Goal: Information Seeking & Learning: Learn about a topic

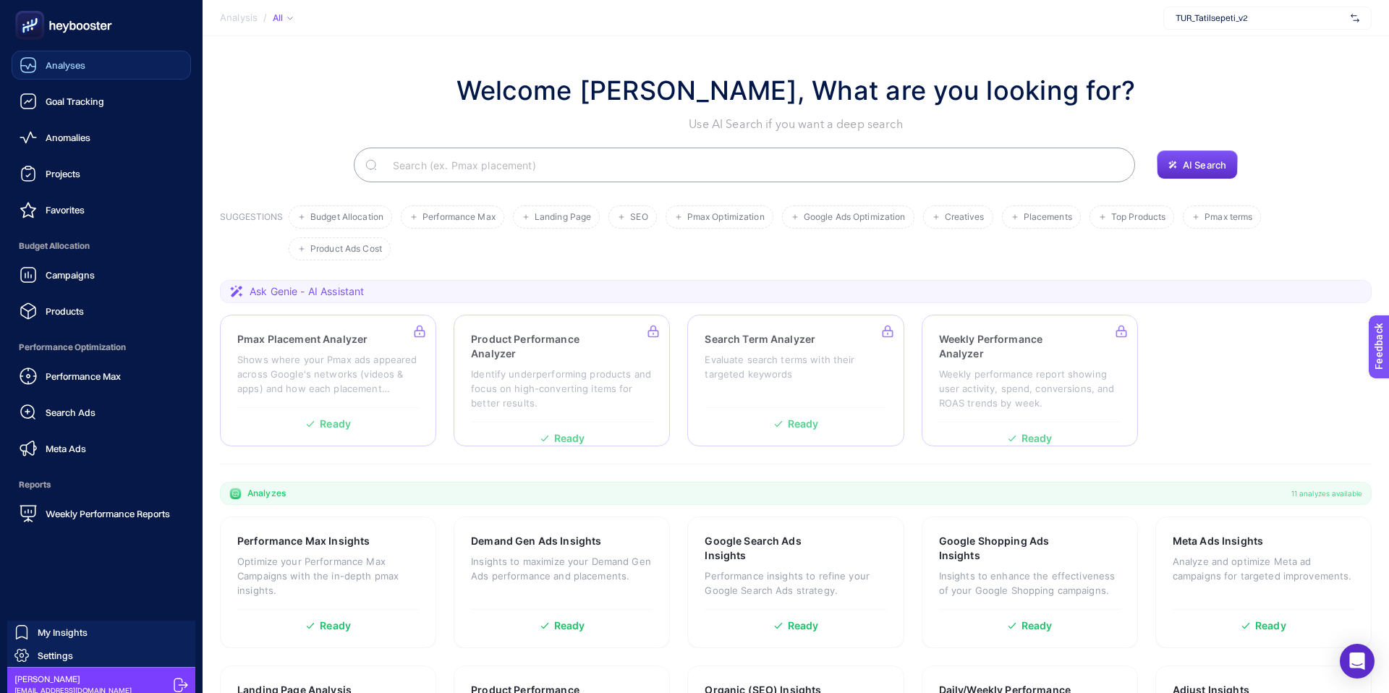
click at [82, 71] on div "Analyses" at bounding box center [53, 64] width 66 height 17
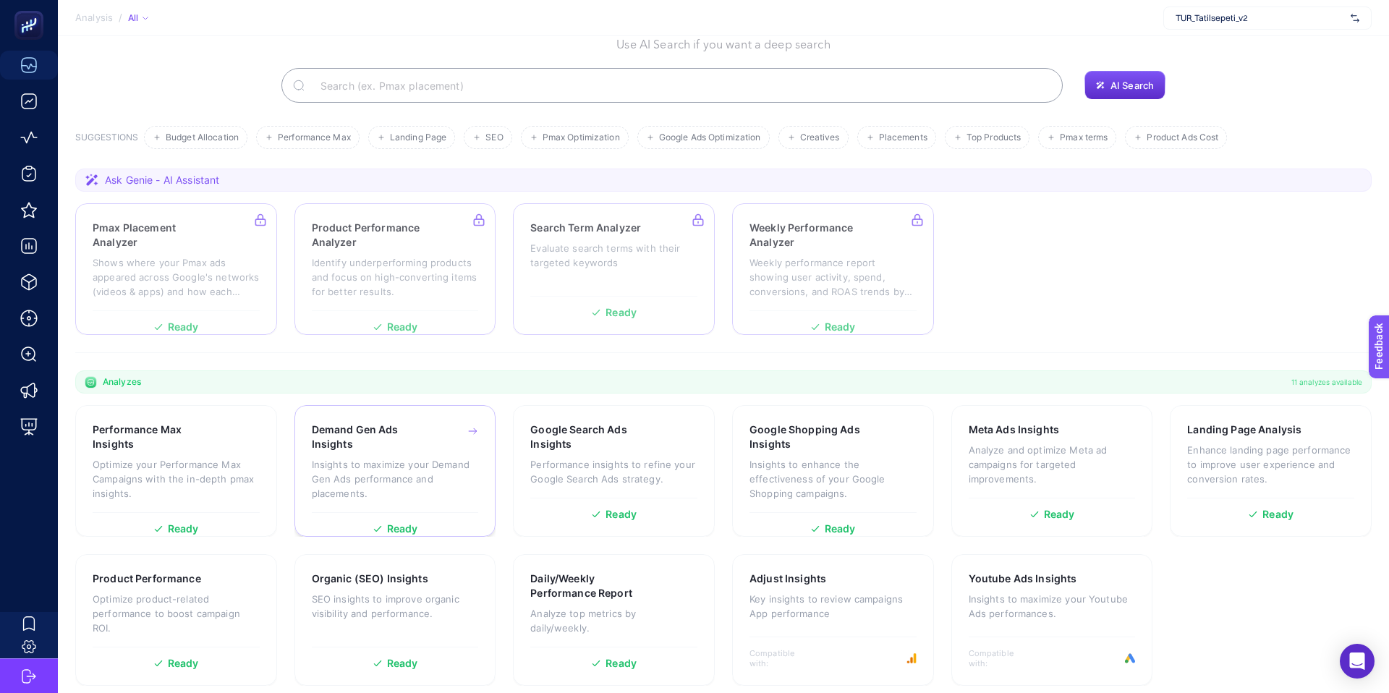
scroll to position [90, 0]
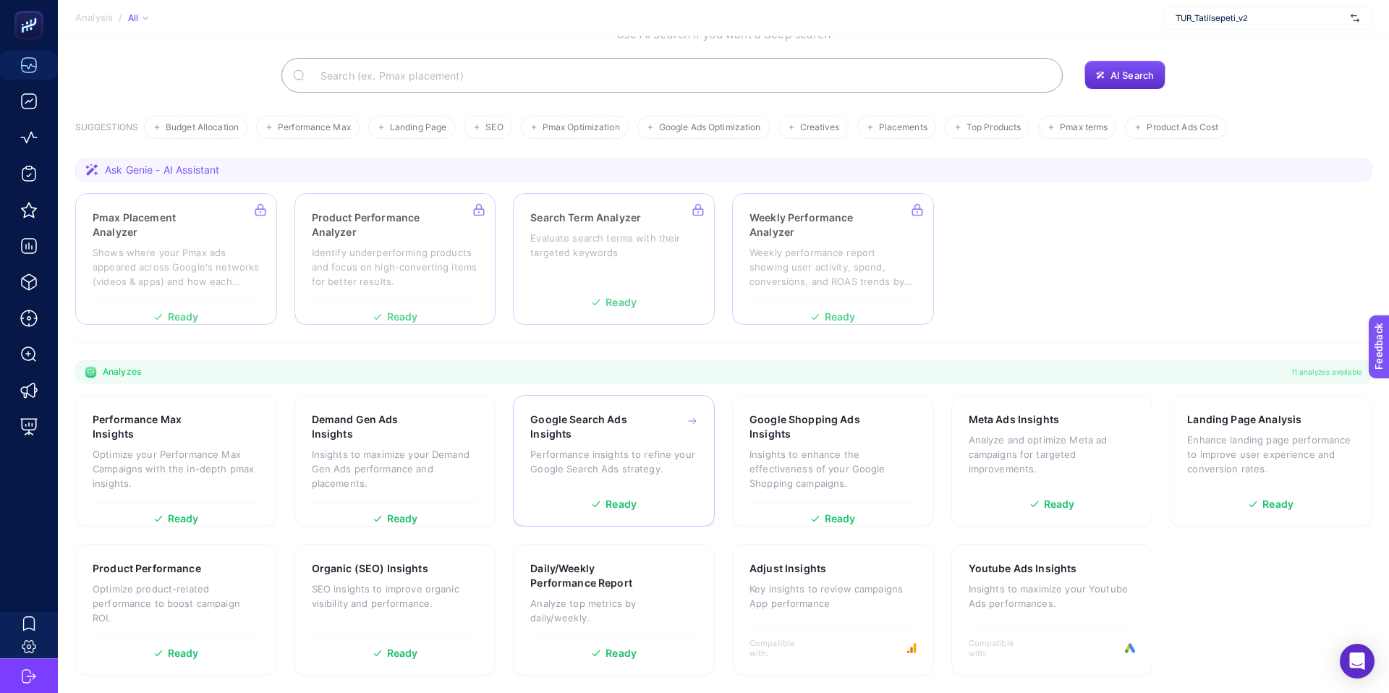
click at [633, 444] on div "Google Search Ads Insights Performance insights to refine your Google Search Ad…" at bounding box center [613, 449] width 167 height 75
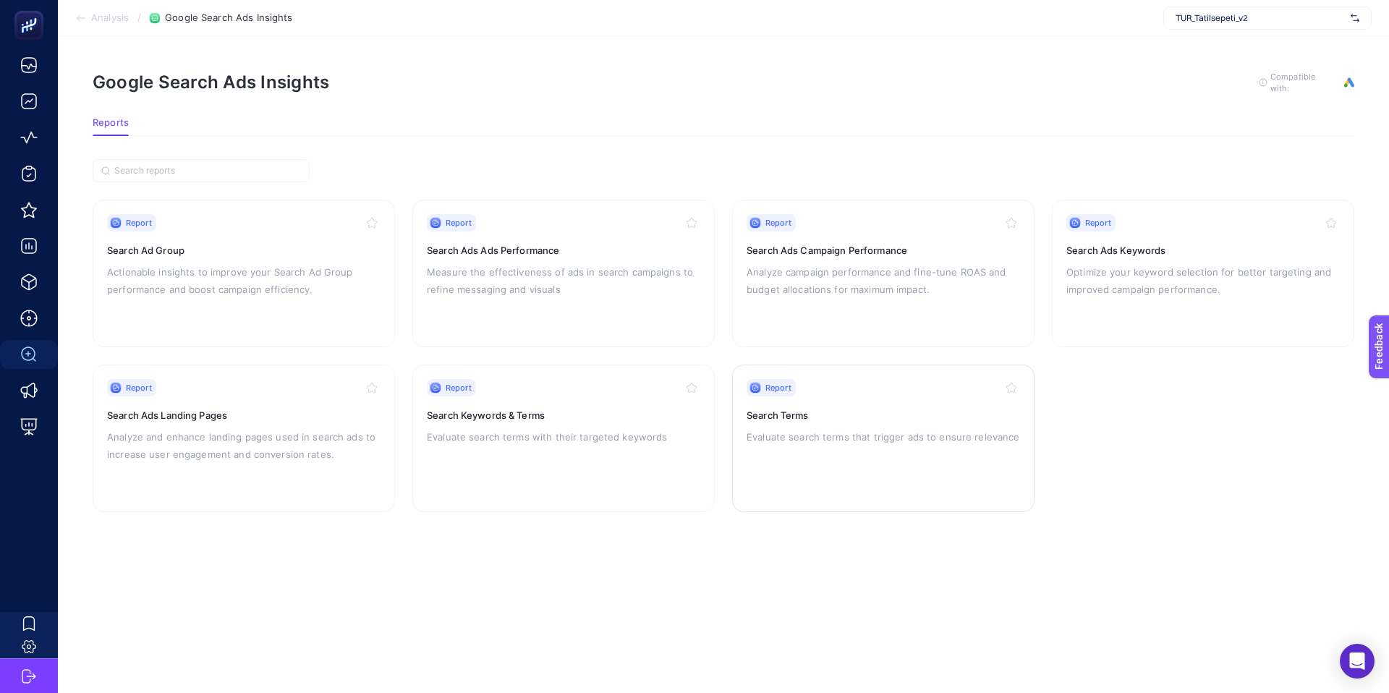
click at [802, 397] on div "Report Search Terms Evaluate search terms that trigger ads to ensure relevance" at bounding box center [884, 438] width 274 height 119
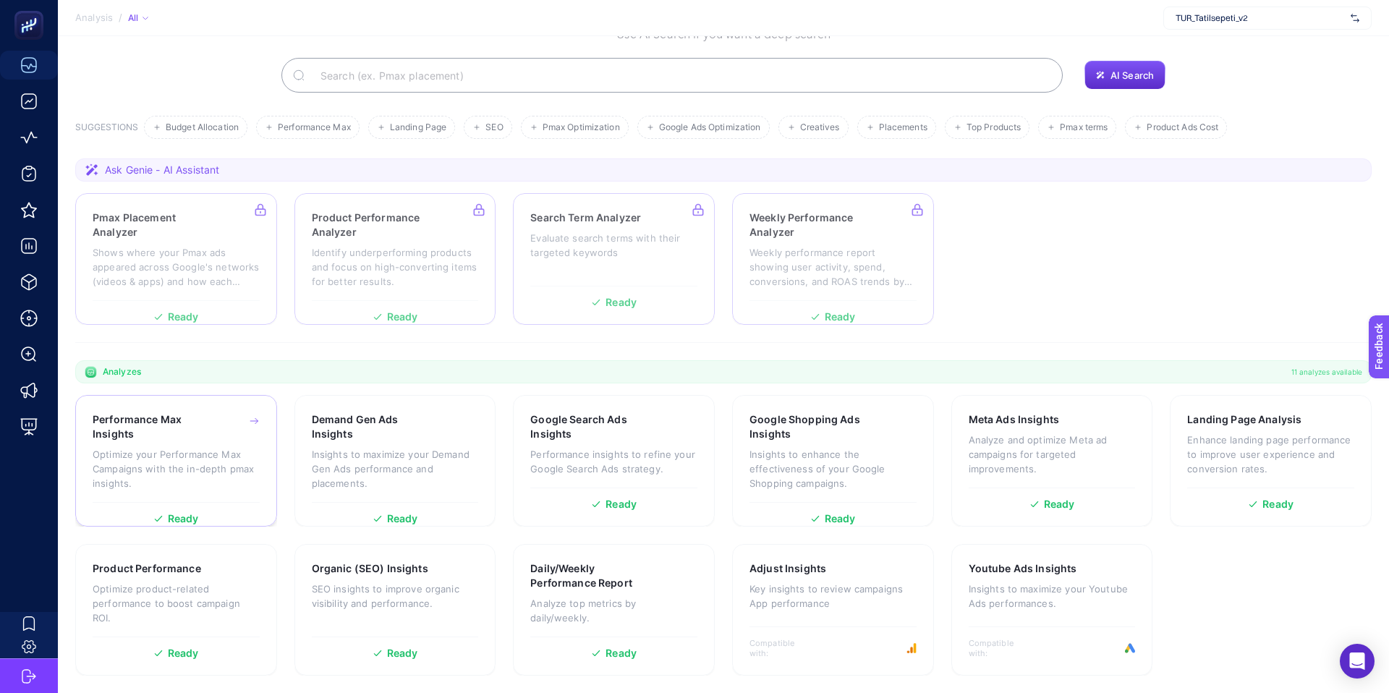
click at [154, 421] on h3 "Performance Max Insights" at bounding box center [154, 426] width 122 height 29
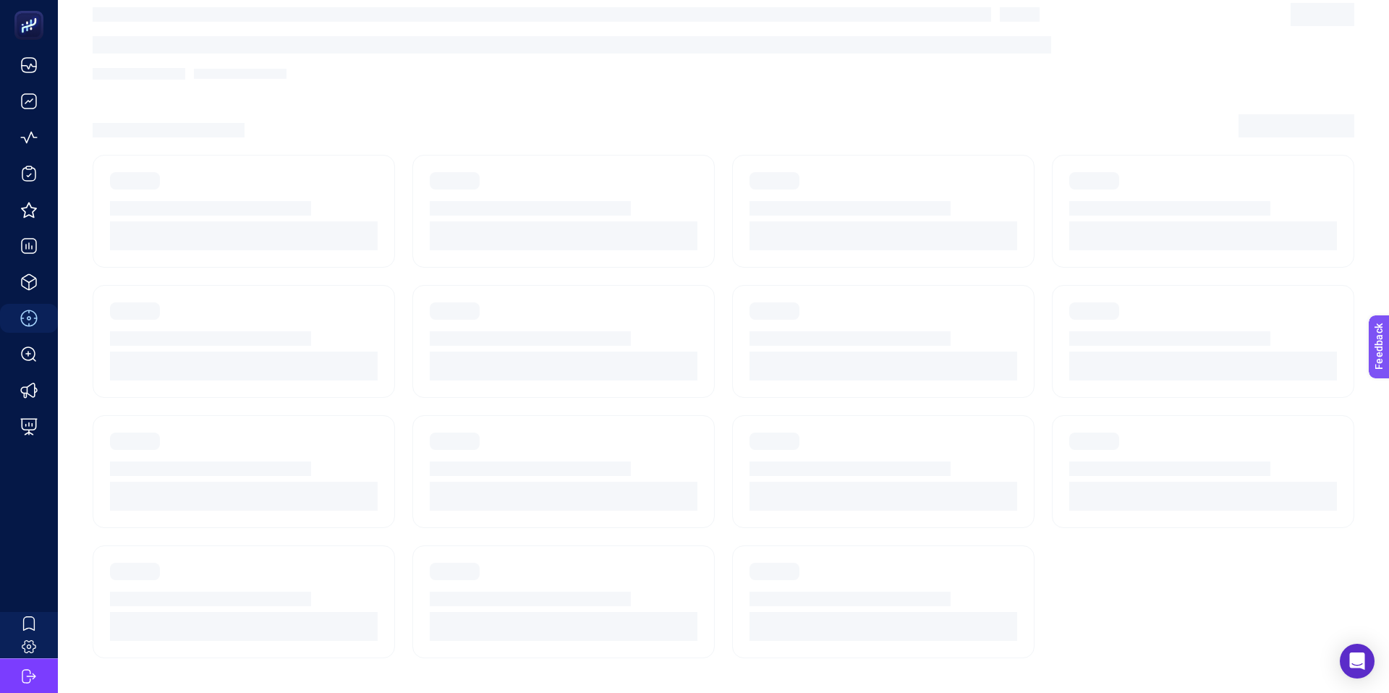
scroll to position [17, 0]
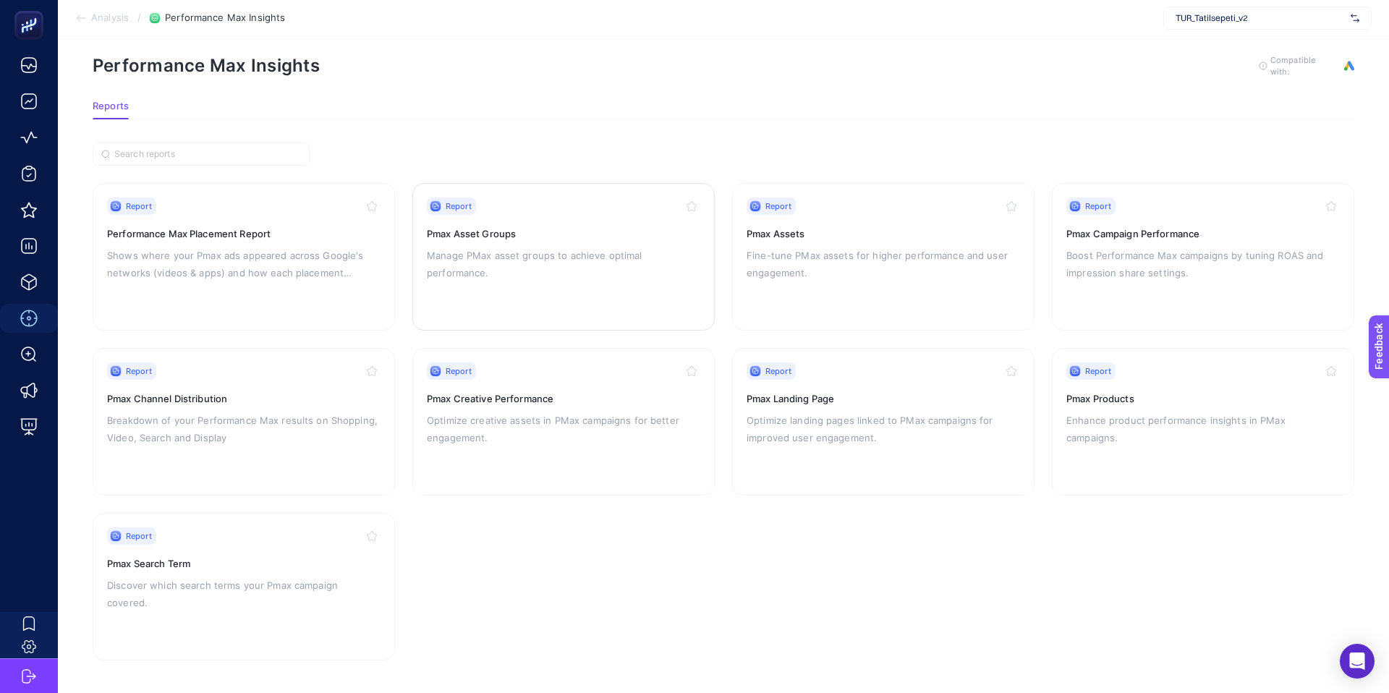
click at [517, 239] on div "Report Pmax Asset Groups Manage PMax asset groups to achieve optimal performanc…" at bounding box center [564, 257] width 274 height 119
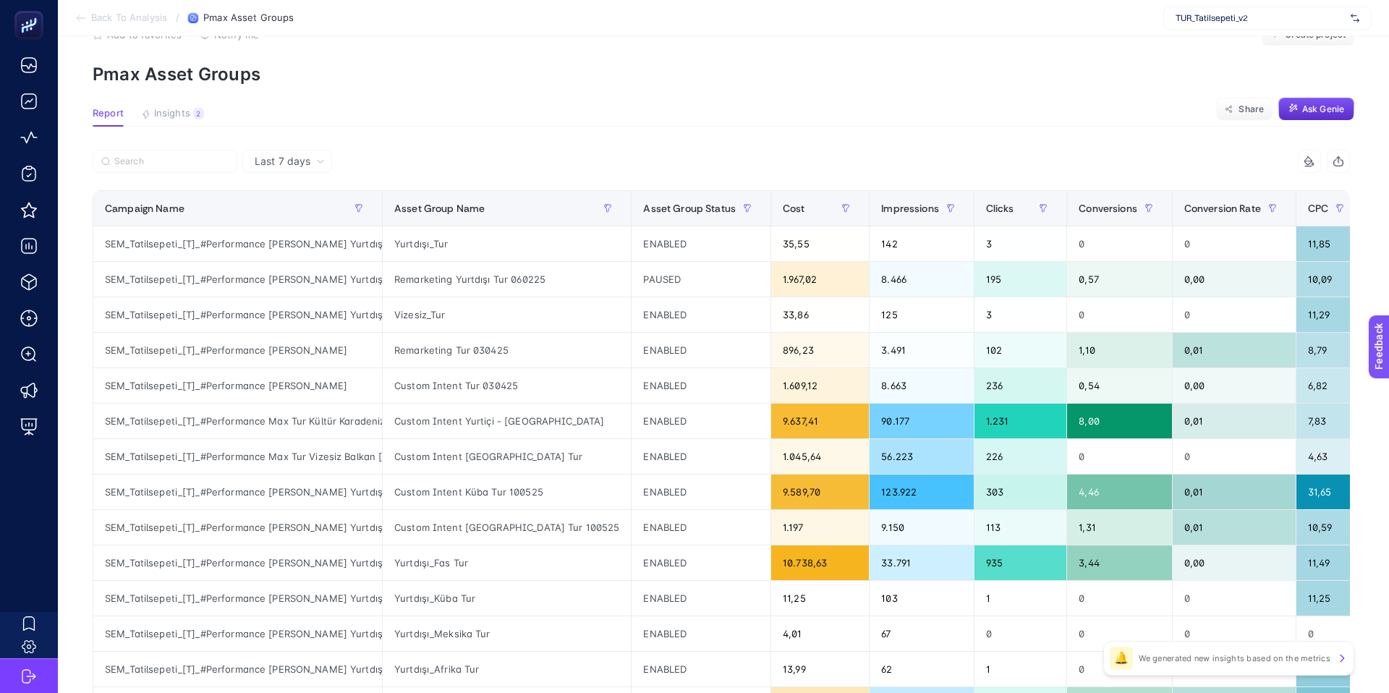
scroll to position [55, 0]
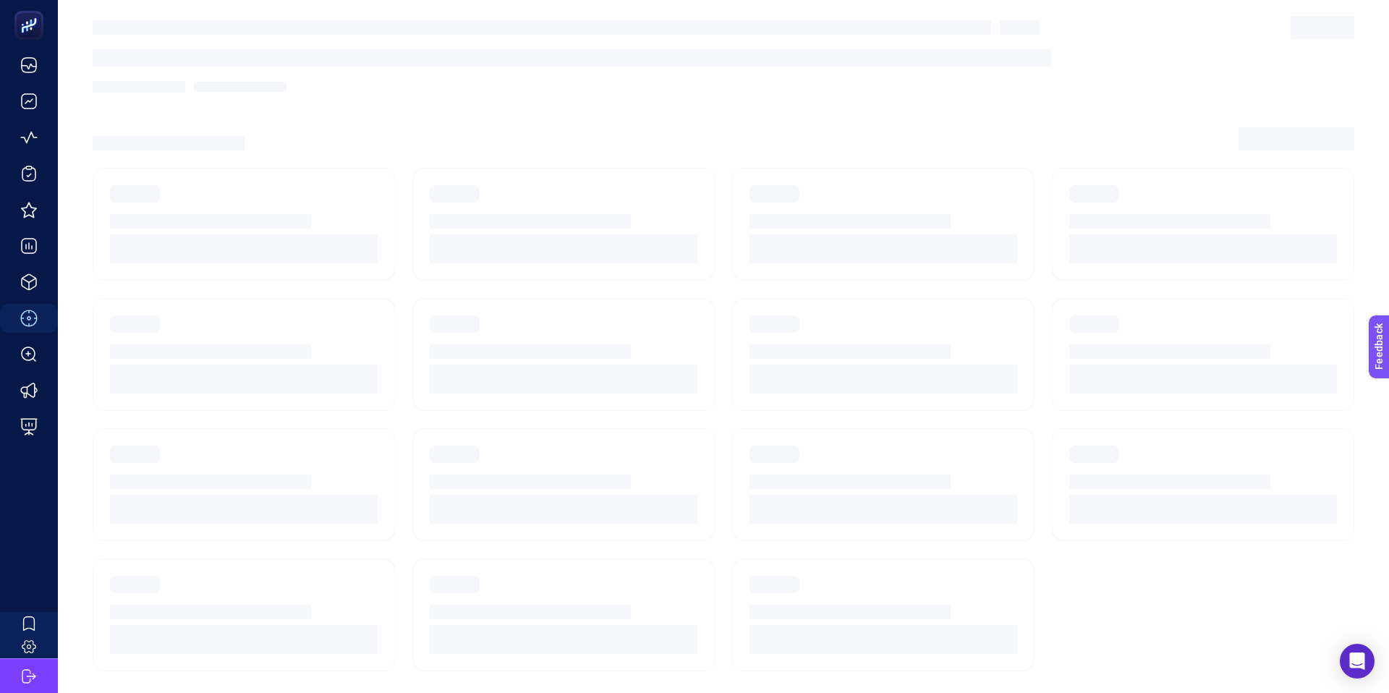
scroll to position [17, 0]
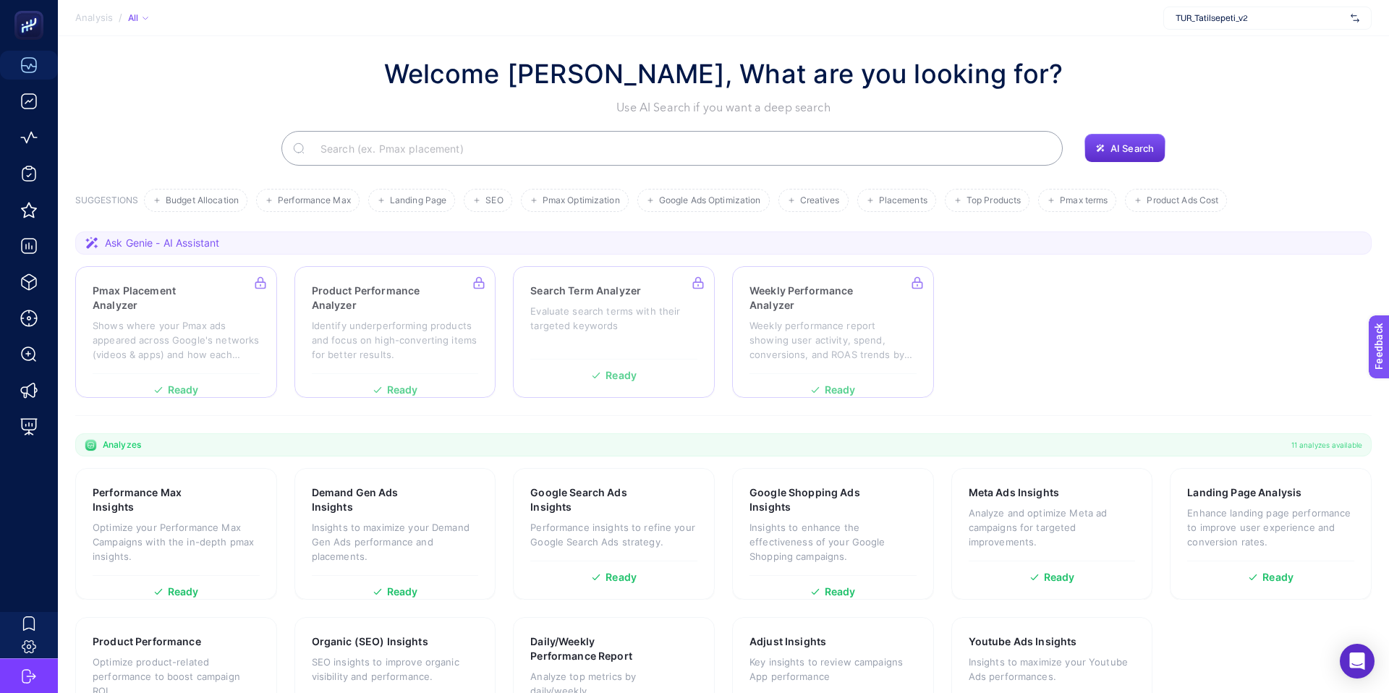
scroll to position [90, 0]
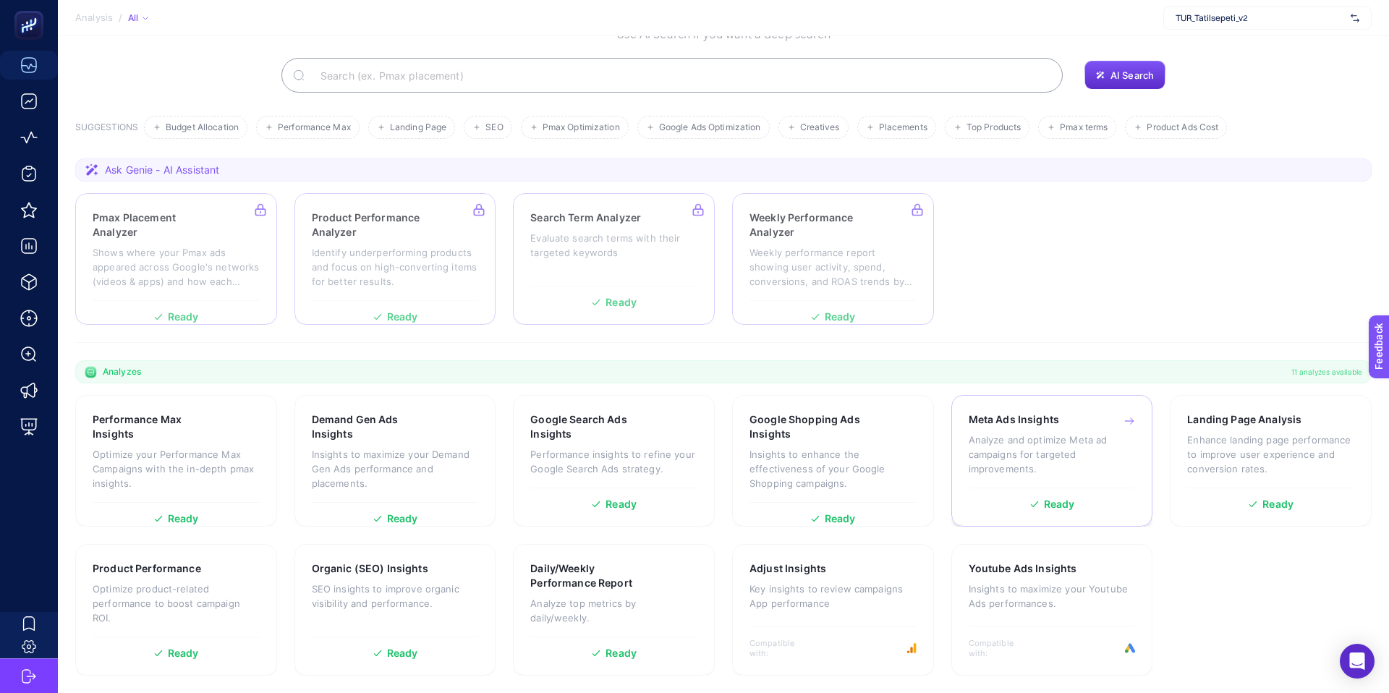
click at [1076, 433] on p "Analyze and optimize Meta ad campaigns for targeted improvements." at bounding box center [1052, 454] width 167 height 43
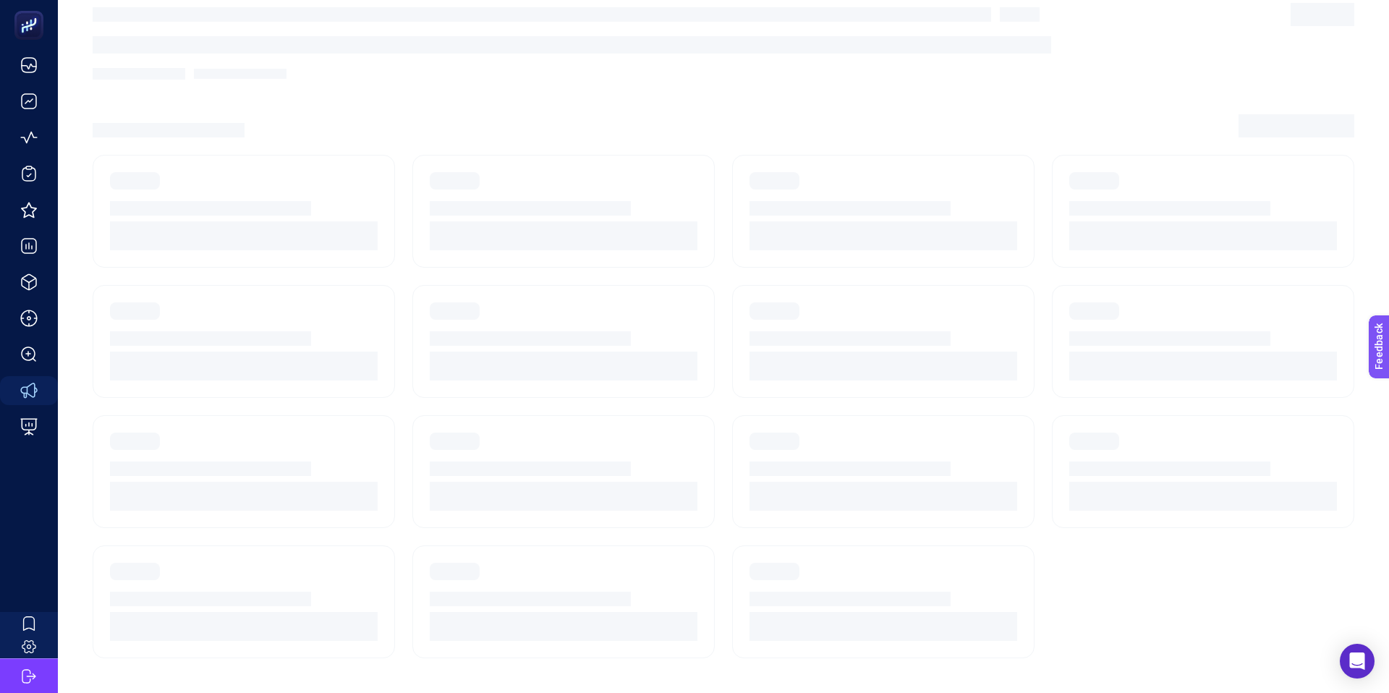
scroll to position [17, 0]
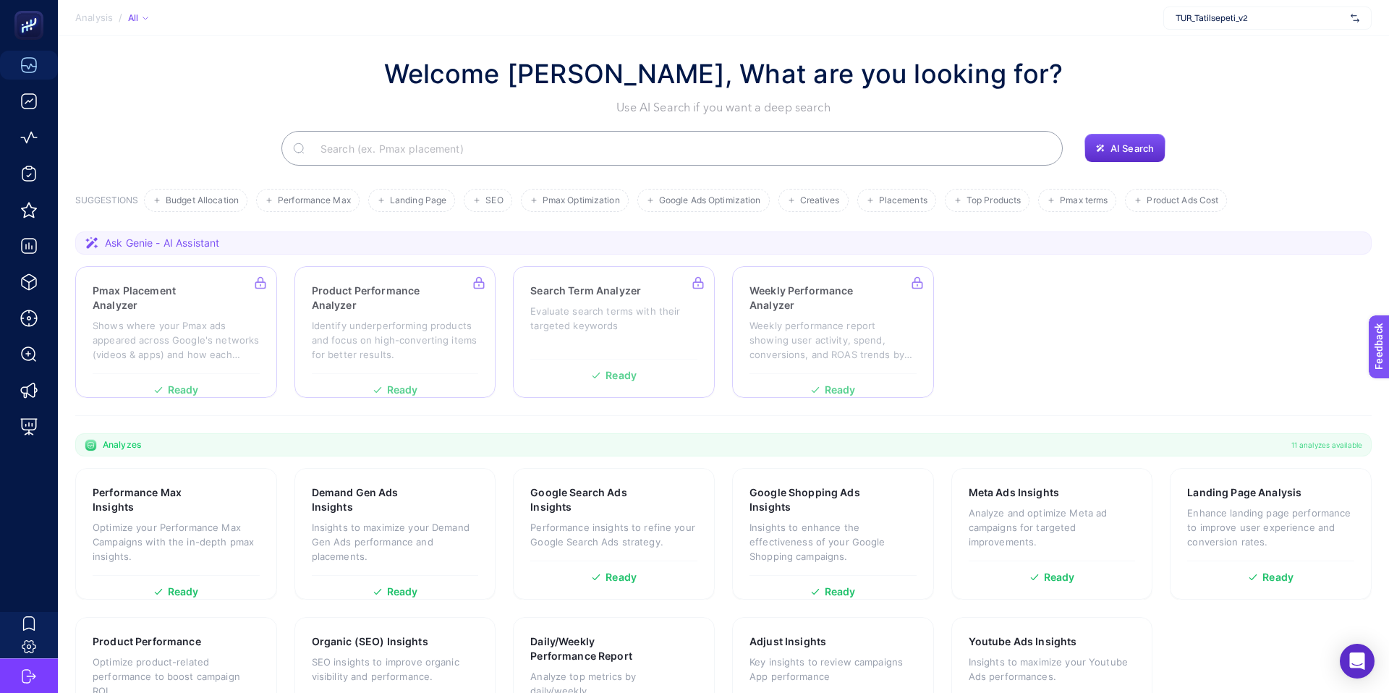
scroll to position [90, 0]
